Goal: Use online tool/utility: Utilize a website feature to perform a specific function

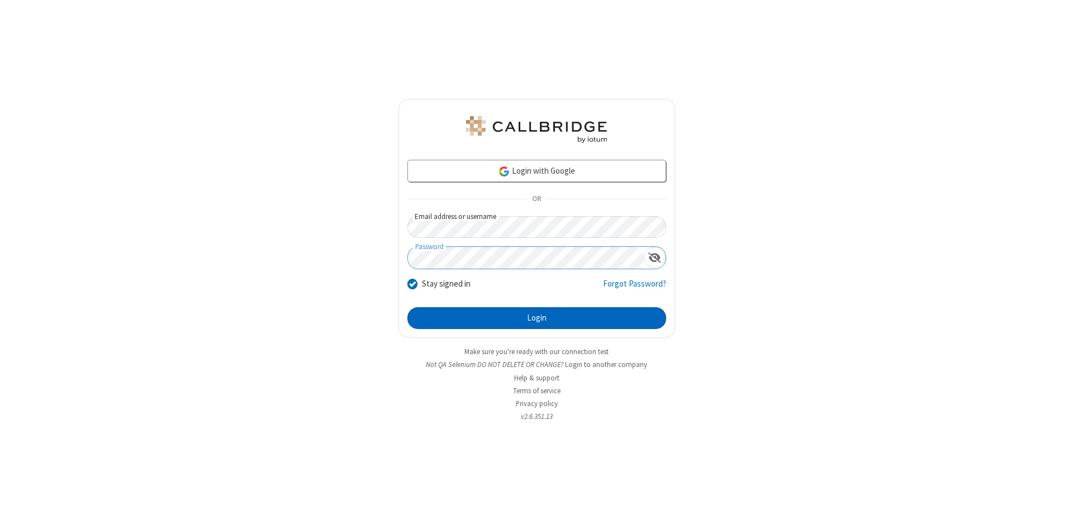
click at [537, 319] on button "Login" at bounding box center [536, 318] width 259 height 22
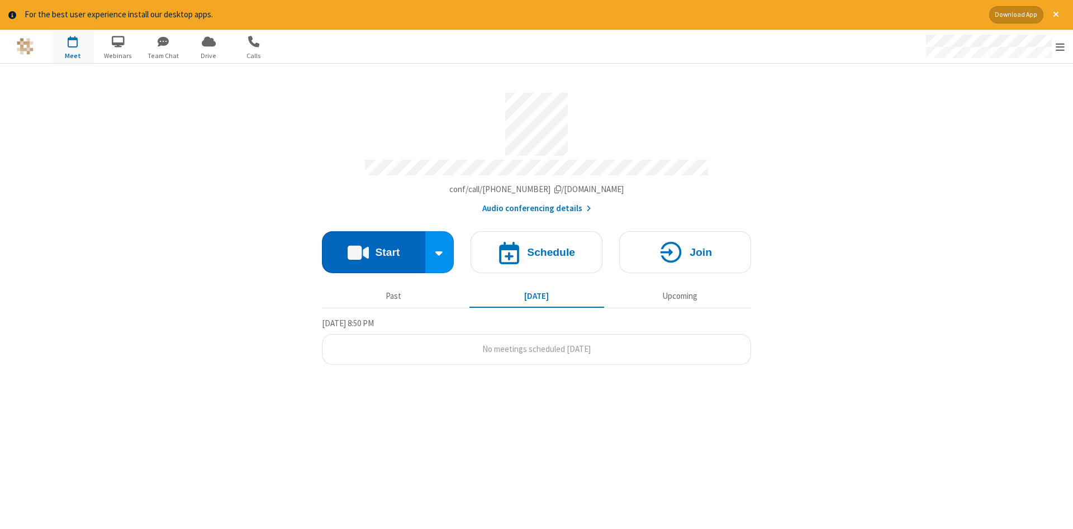
click at [373, 248] on button "Start" at bounding box center [373, 252] width 103 height 42
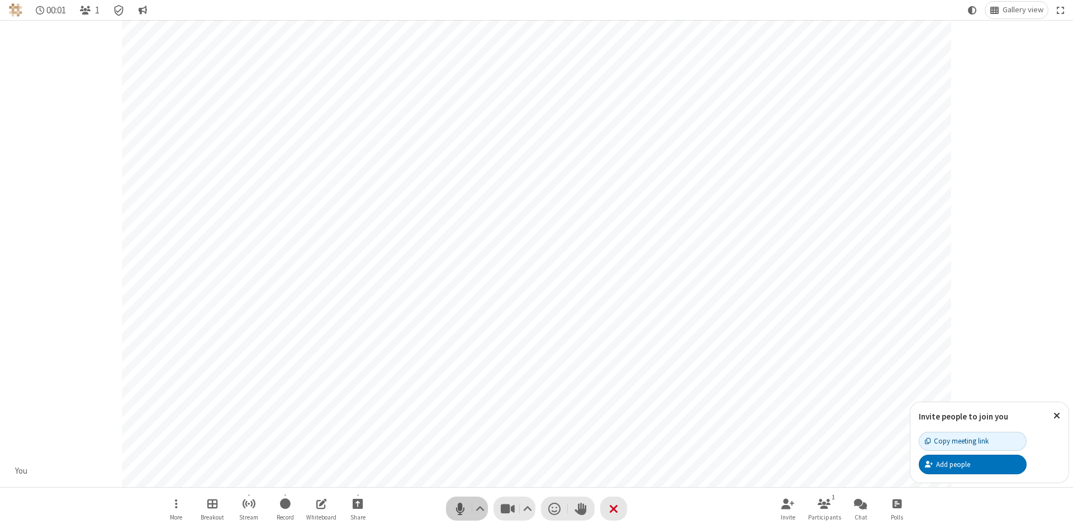
click at [460, 509] on span "Mute (Alt+A)" at bounding box center [460, 509] width 17 height 16
click at [460, 509] on span "Unmute (Alt+A)" at bounding box center [460, 509] width 17 height 16
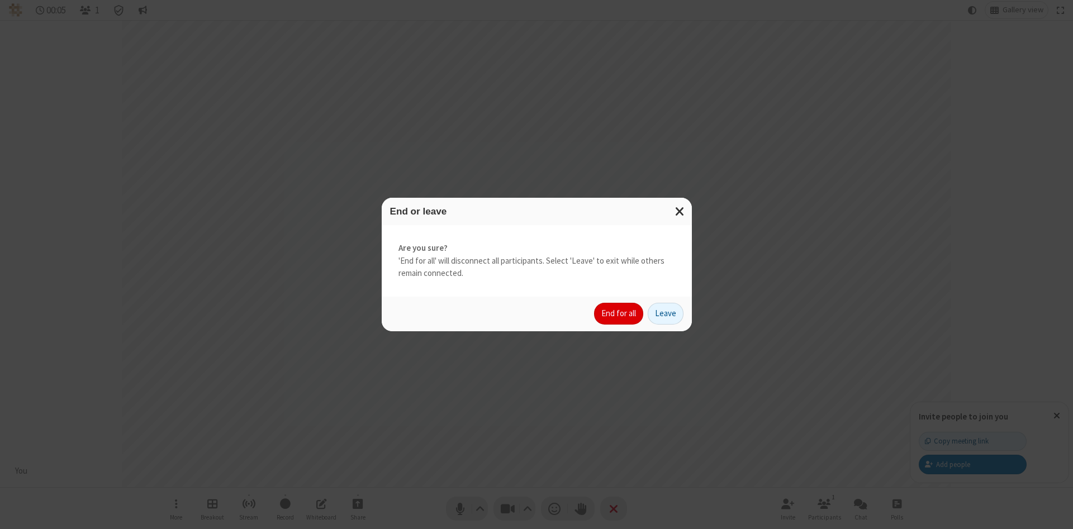
click at [619, 314] on button "End for all" at bounding box center [618, 314] width 49 height 22
